Goal: Task Accomplishment & Management: Manage account settings

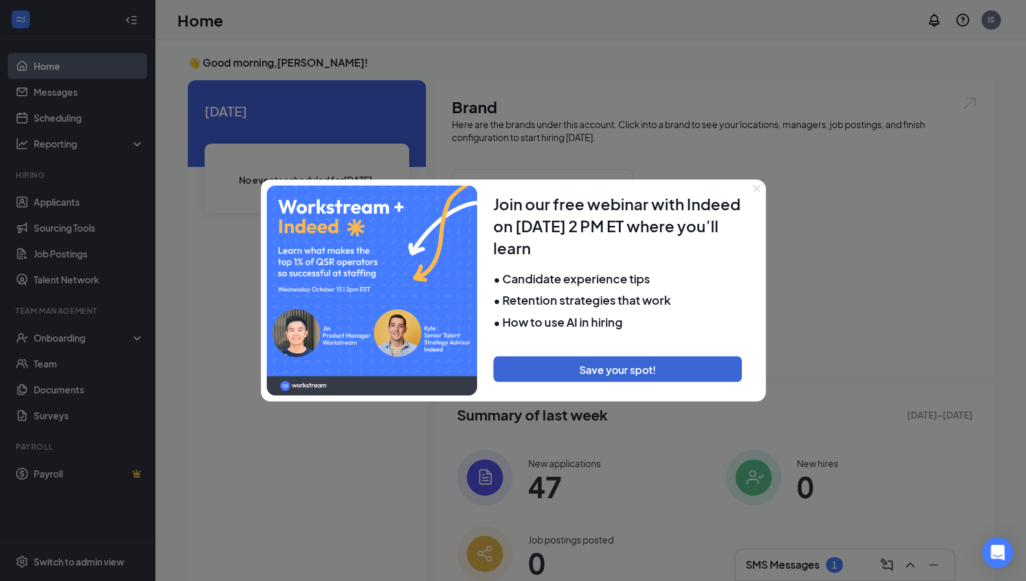
click at [758, 188] on icon "Close" at bounding box center [757, 188] width 8 height 8
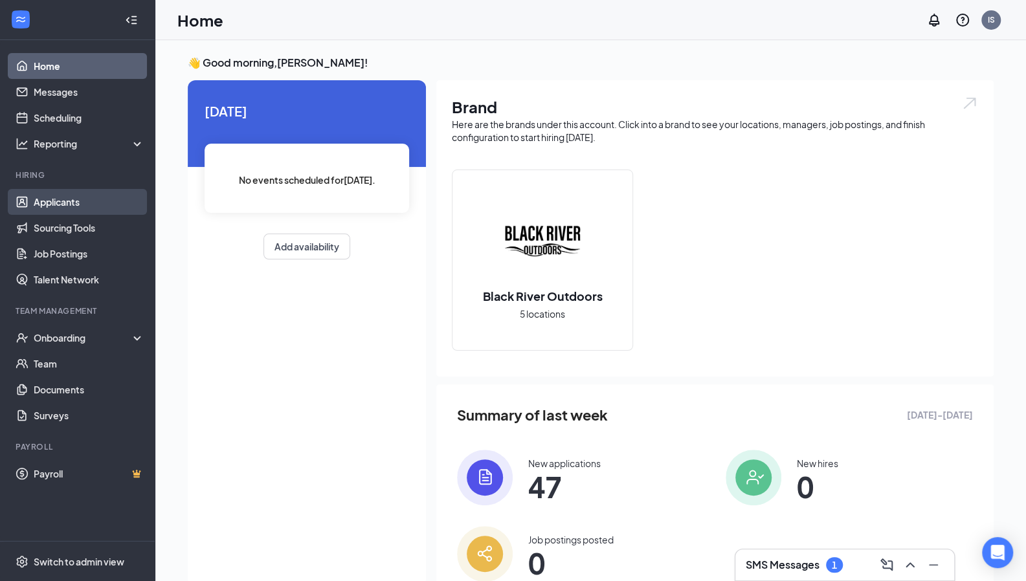
click at [85, 194] on link "Applicants" at bounding box center [89, 202] width 111 height 26
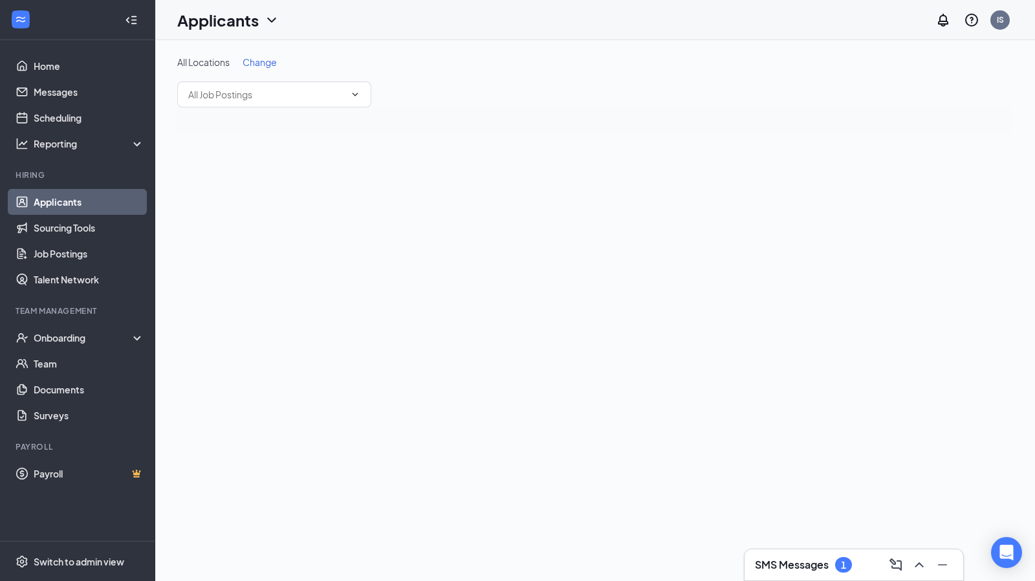
click at [100, 204] on link "Applicants" at bounding box center [89, 202] width 111 height 26
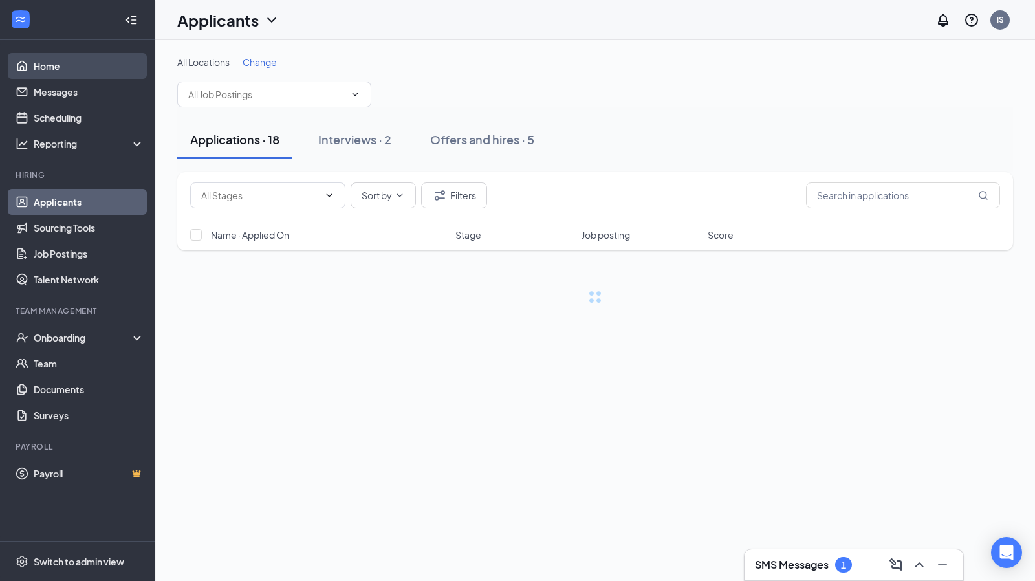
click at [34, 70] on link "Home" at bounding box center [89, 66] width 111 height 26
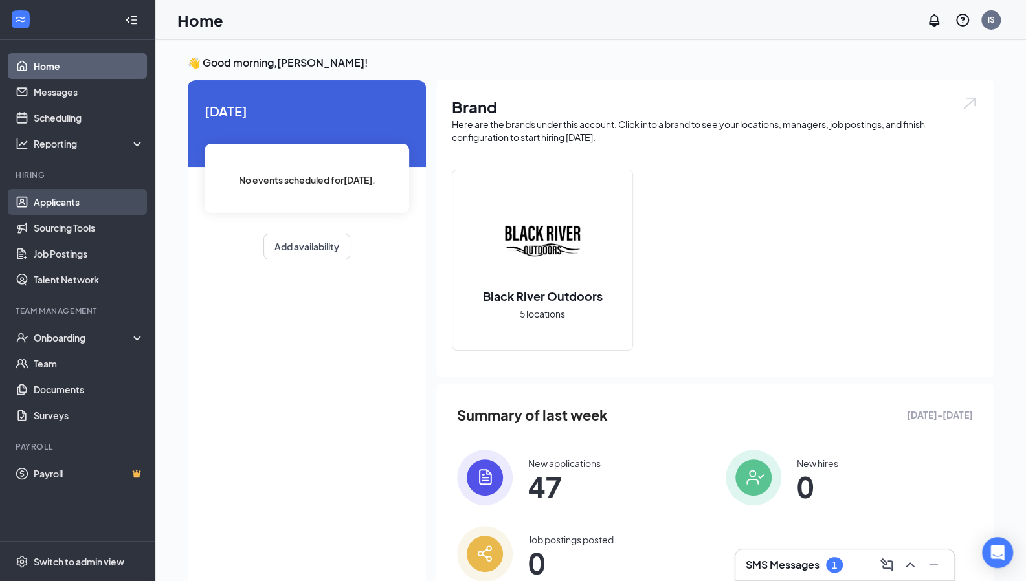
click at [67, 205] on link "Applicants" at bounding box center [89, 202] width 111 height 26
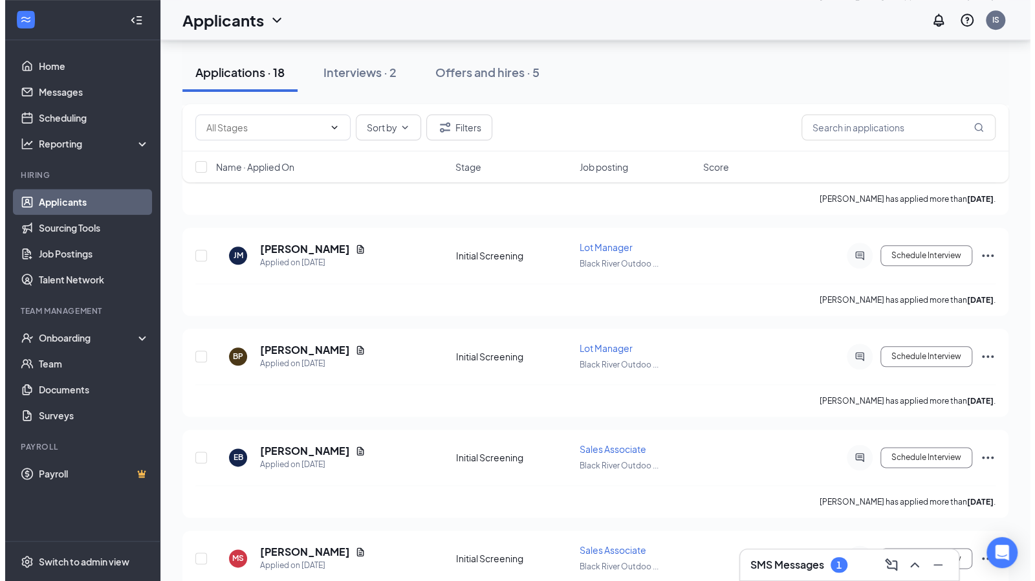
scroll to position [743, 0]
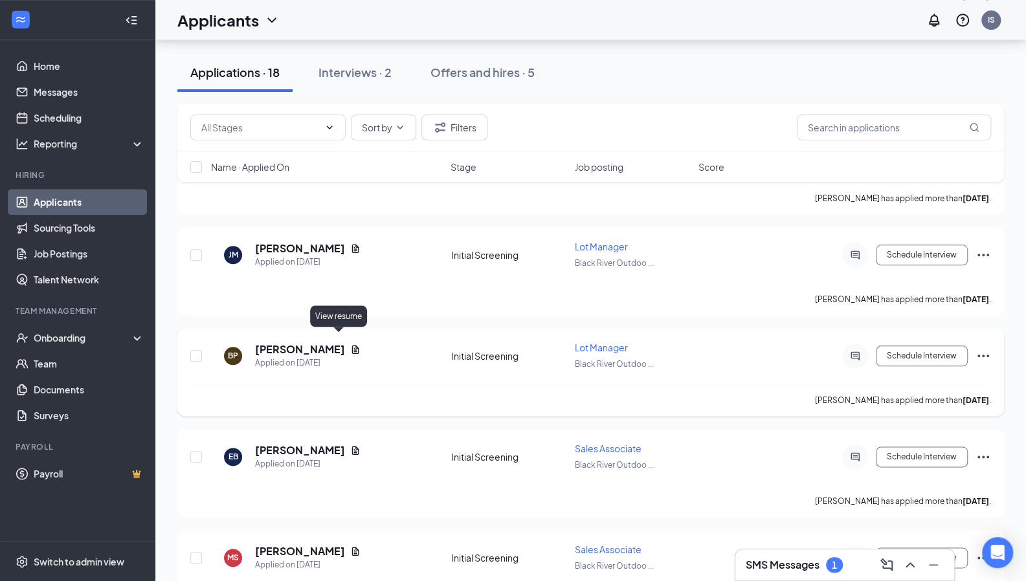
click at [352, 345] on icon "Document" at bounding box center [355, 349] width 7 height 8
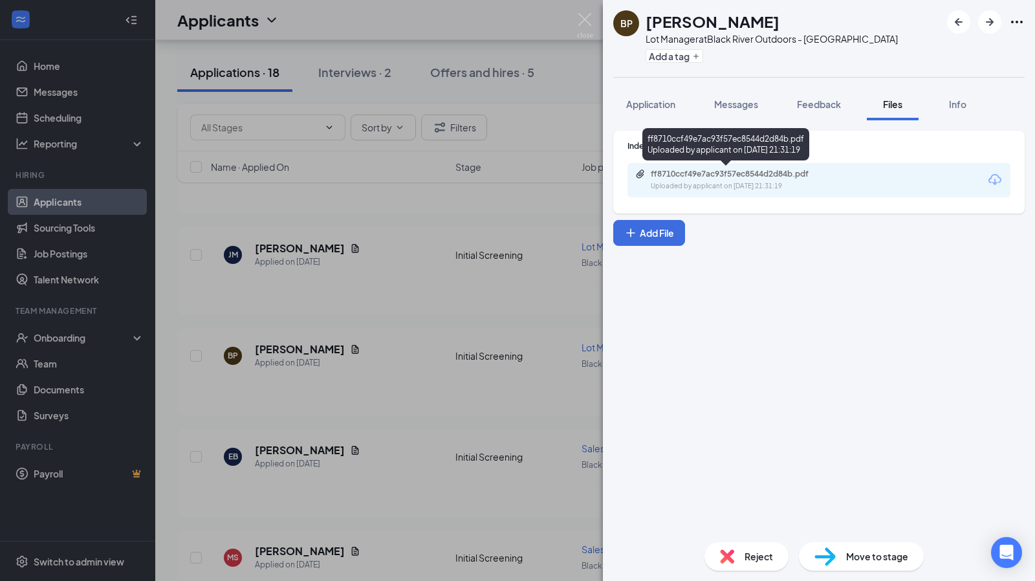
click at [786, 177] on div "ff8710ccf49e7ac93f57ec8544d2d84b.pdf" at bounding box center [741, 174] width 181 height 10
